Goal: Navigation & Orientation: Go to known website

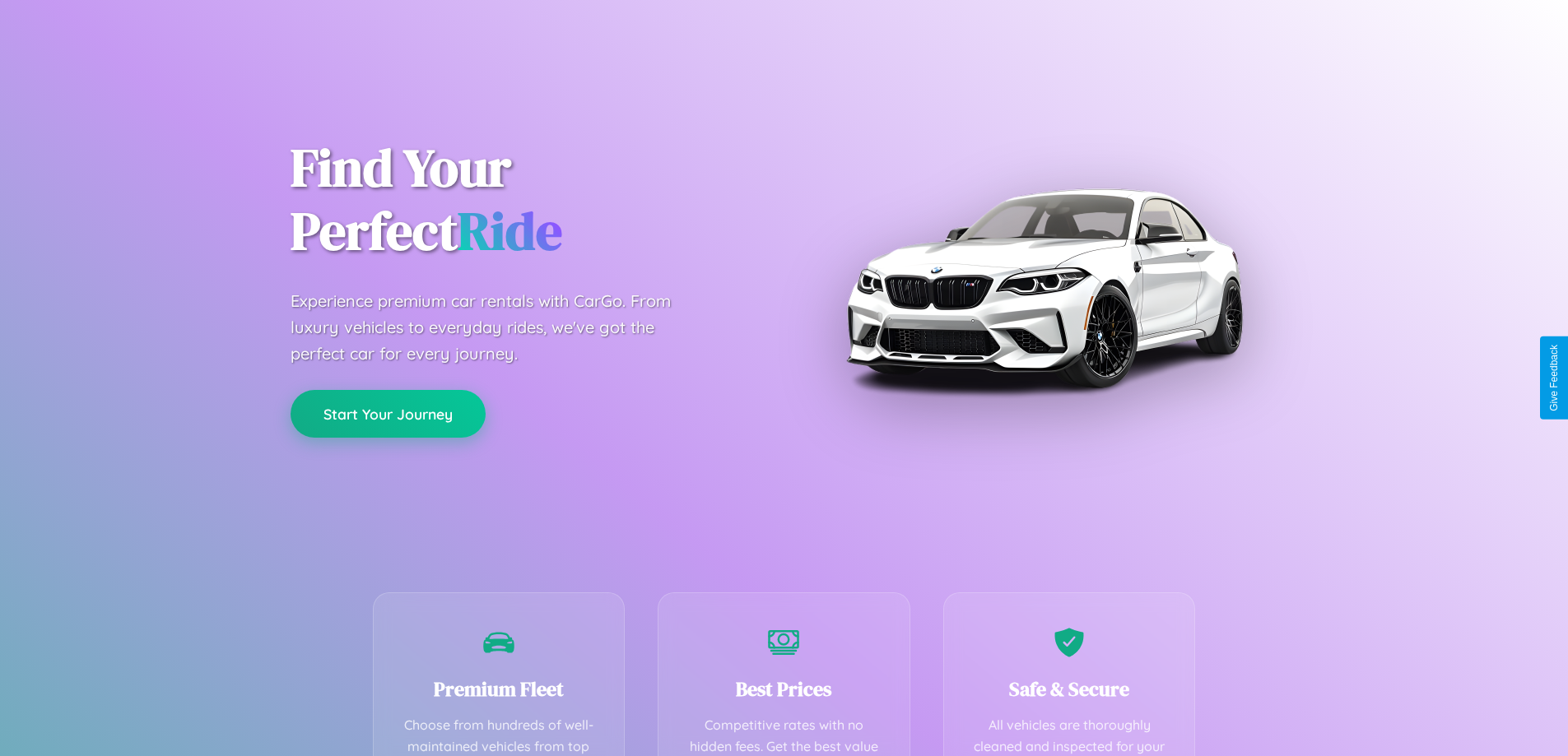
click at [388, 413] on button "Start Your Journey" at bounding box center [388, 413] width 195 height 48
click at [388, 413] on button "Start Your Journey" at bounding box center [388, 413] width 195 height 48
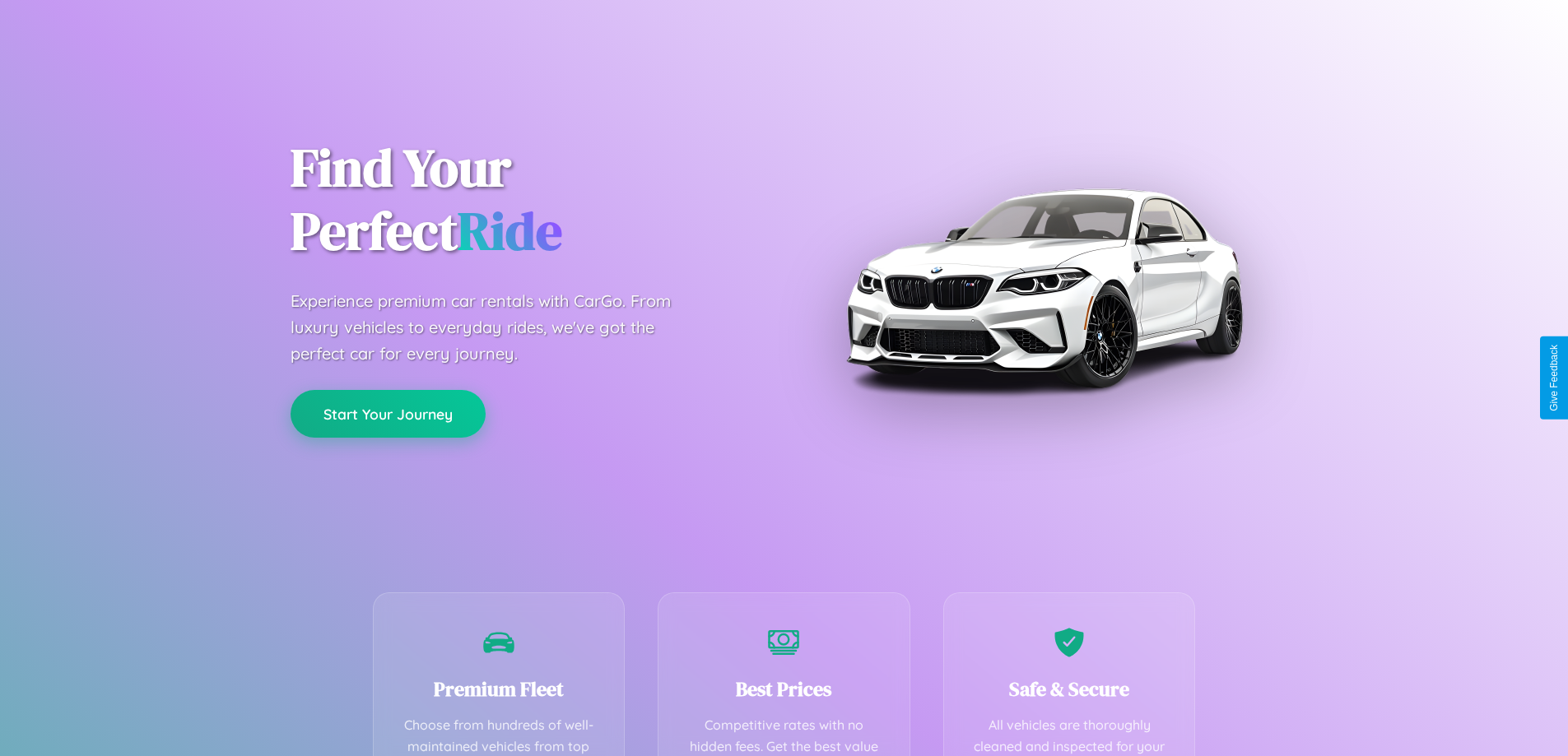
click at [388, 413] on button "Start Your Journey" at bounding box center [388, 413] width 195 height 48
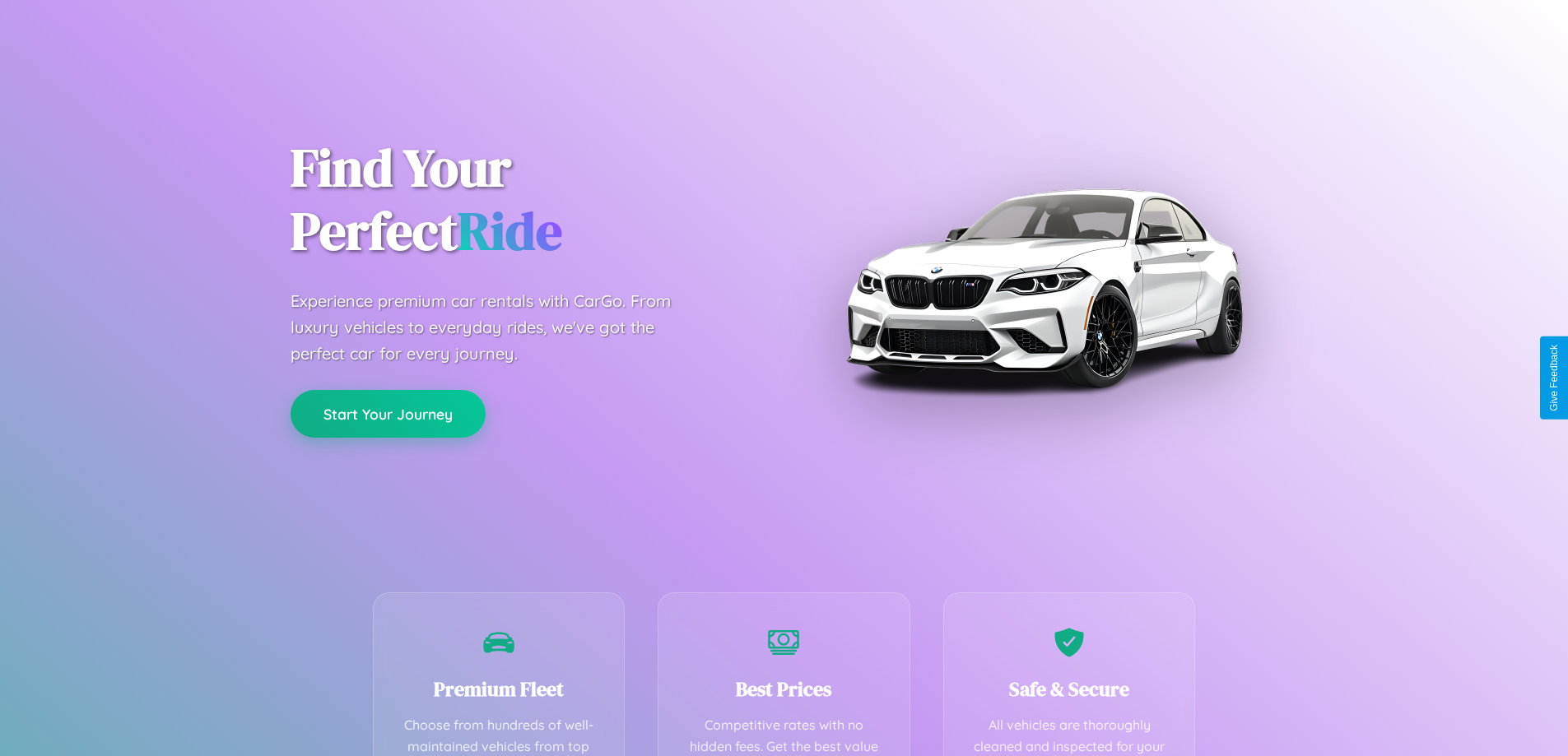
click at [388, 413] on button "Start Your Journey" at bounding box center [388, 413] width 195 height 48
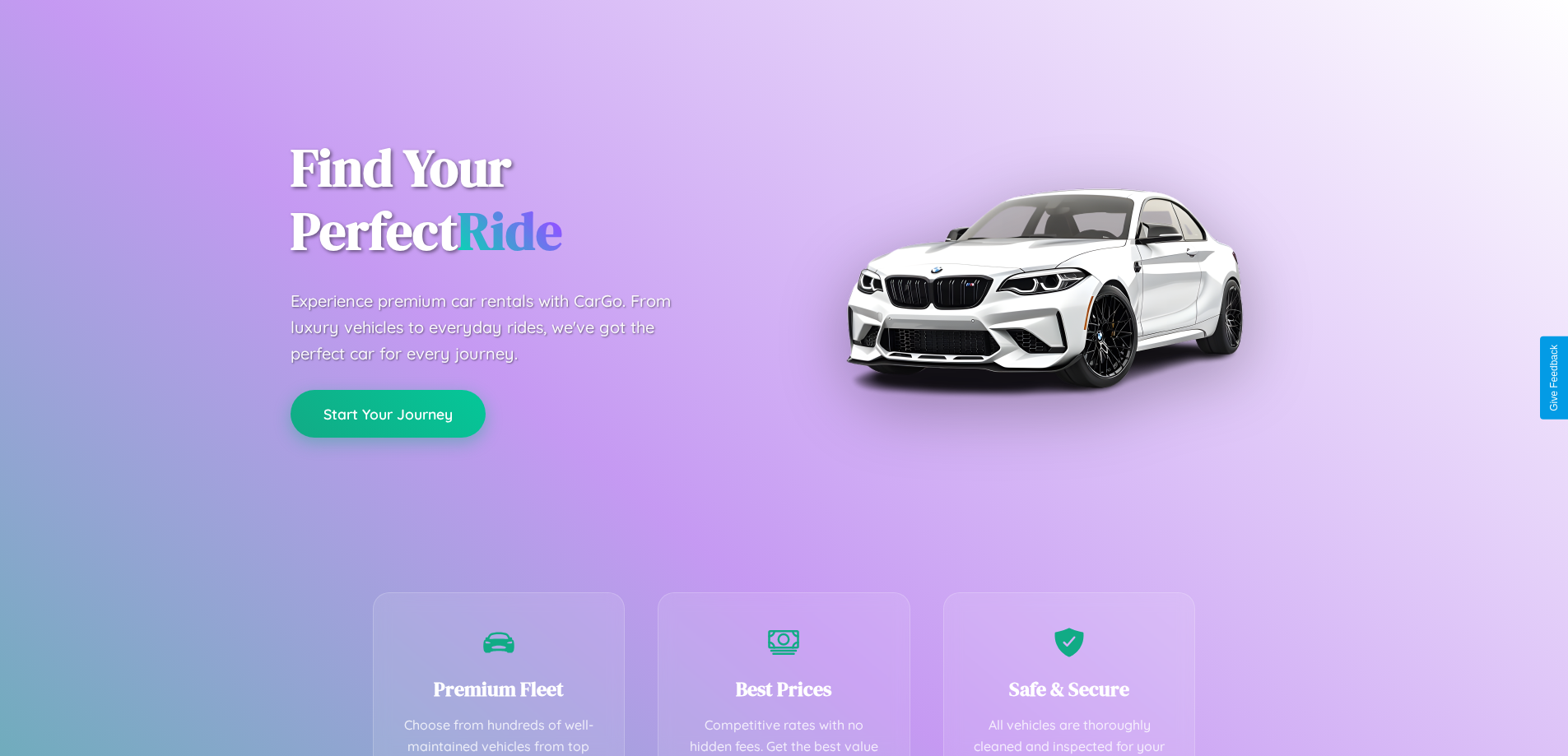
click at [388, 413] on button "Start Your Journey" at bounding box center [388, 413] width 195 height 48
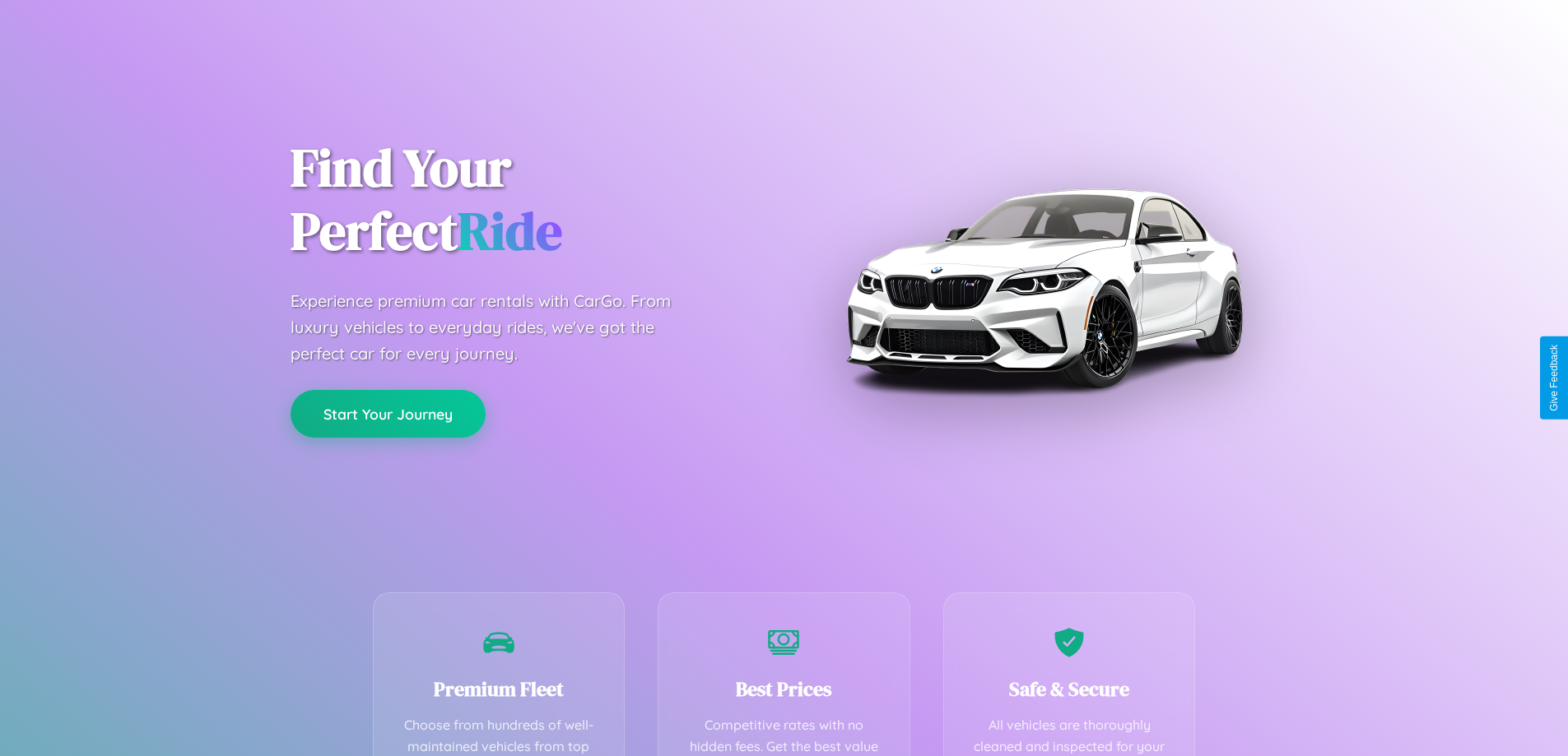
click at [388, 413] on button "Start Your Journey" at bounding box center [388, 413] width 195 height 48
